Goal: Navigation & Orientation: Find specific page/section

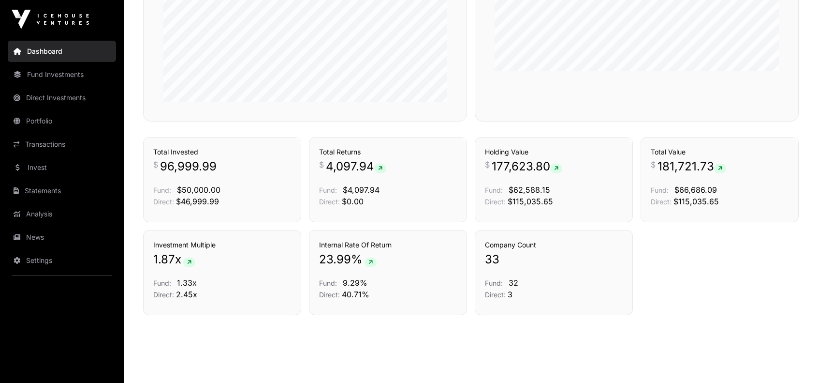
scroll to position [638, 0]
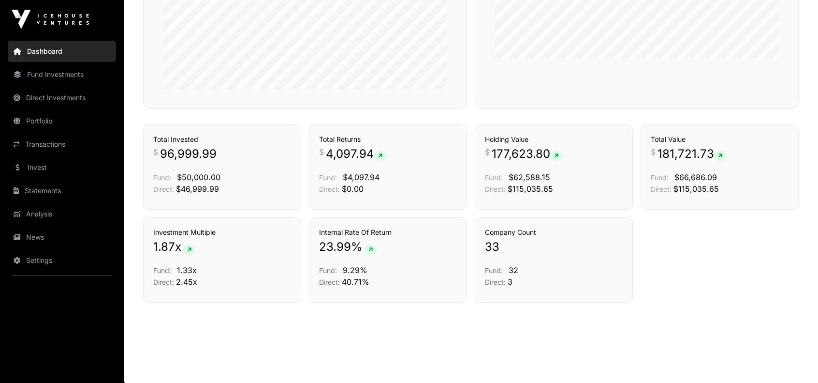
click at [51, 102] on link "Direct Investments" at bounding box center [62, 97] width 108 height 21
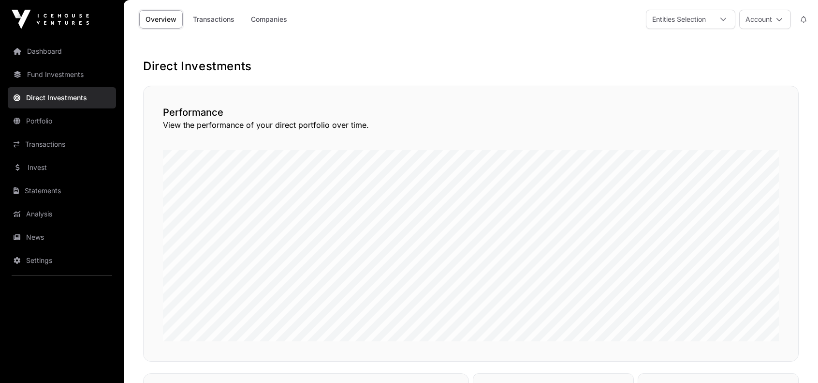
click at [283, 20] on link "Companies" at bounding box center [269, 19] width 49 height 18
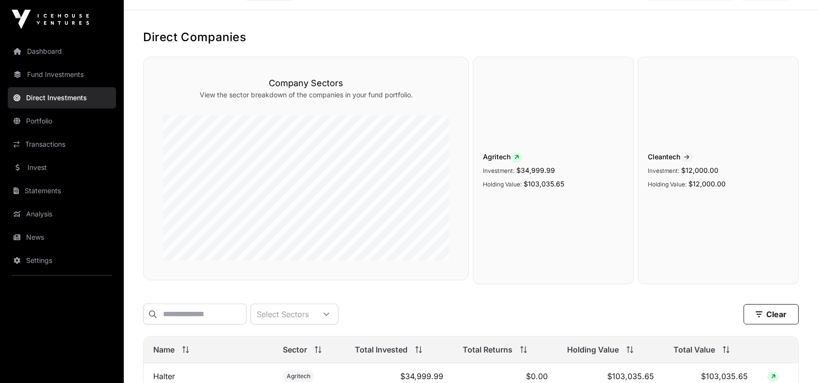
scroll to position [175, 0]
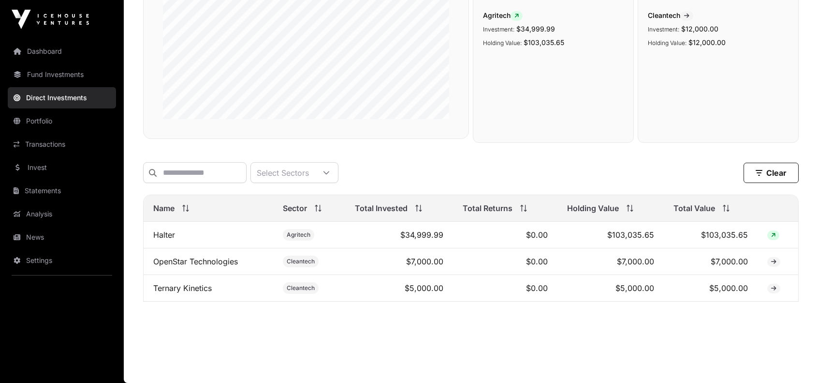
click at [188, 258] on link "OpenStar Technologies" at bounding box center [195, 261] width 85 height 10
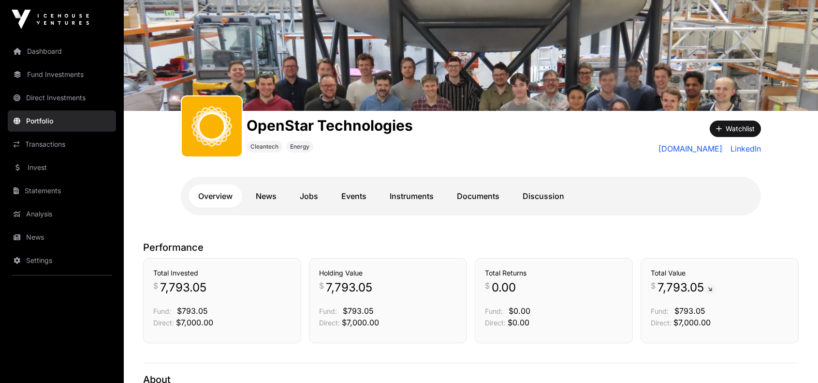
scroll to position [48, 0]
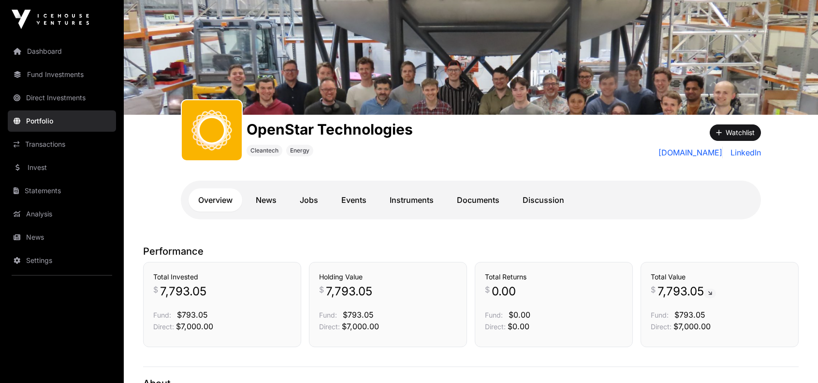
click at [406, 199] on link "Instruments" at bounding box center [411, 199] width 63 height 23
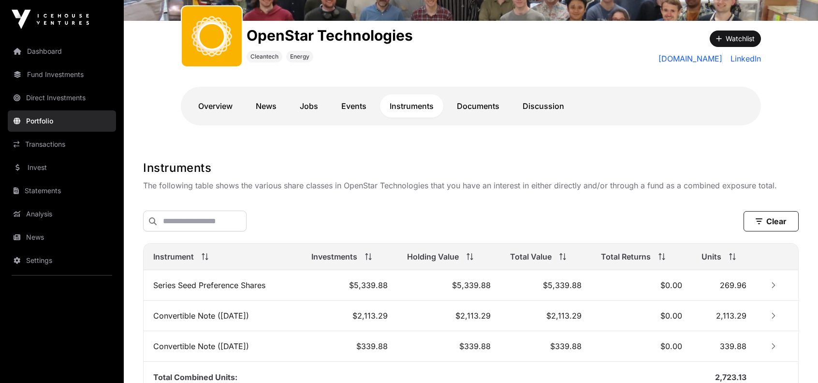
scroll to position [233, 0]
